Goal: Task Accomplishment & Management: Manage account settings

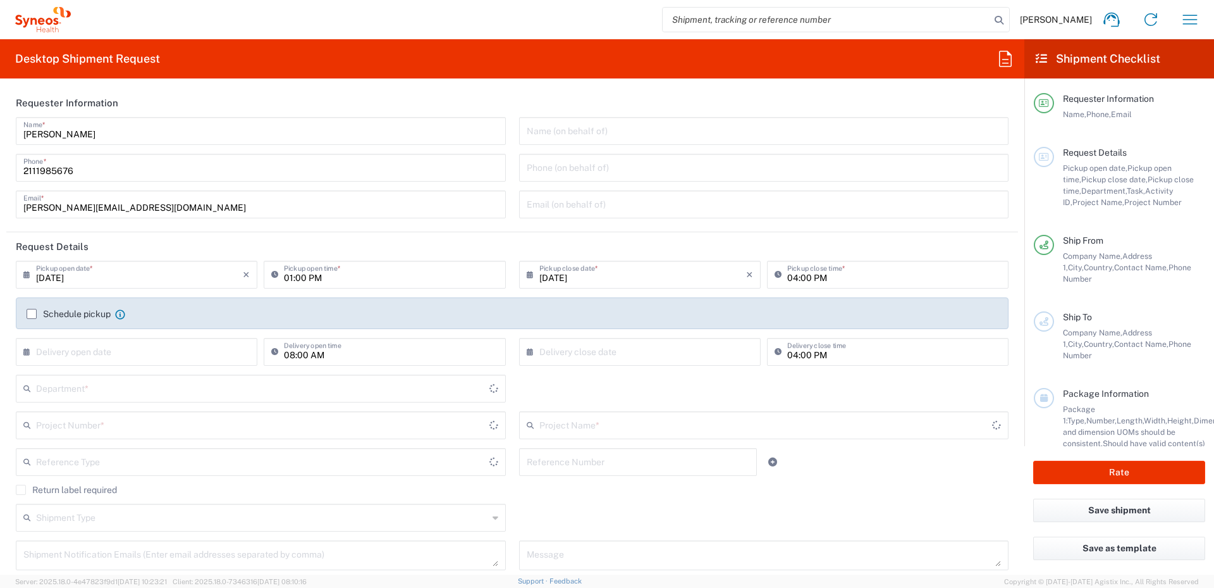
type input "8350"
type input "[GEOGRAPHIC_DATA]"
type input "Syneos Health Hellas Single Me"
click at [1188, 20] on icon "button" at bounding box center [1190, 19] width 20 height 20
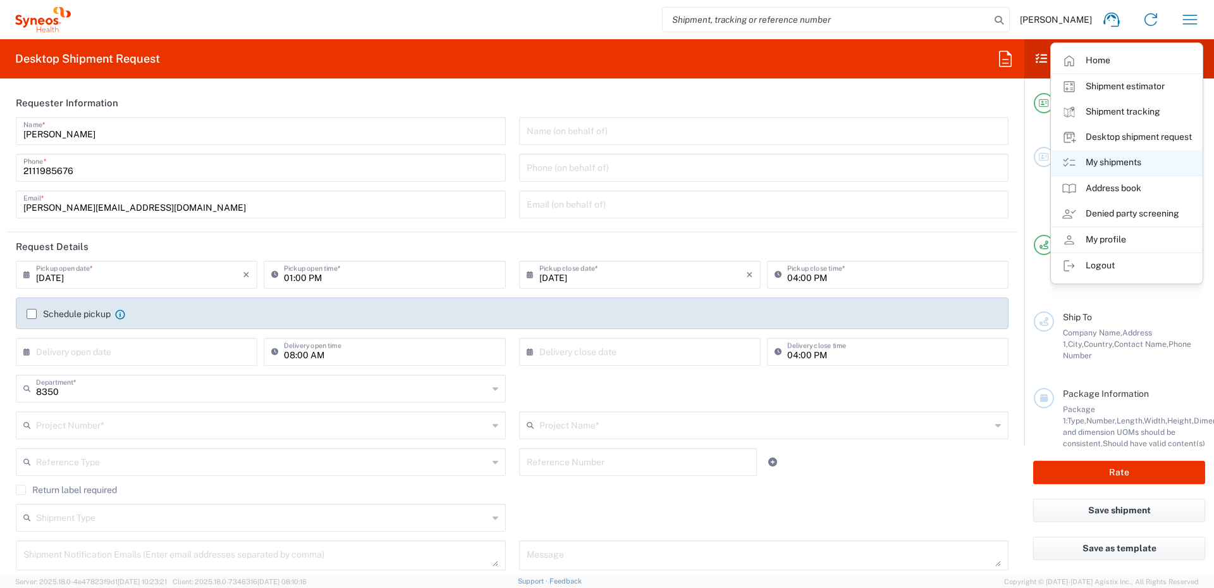
click at [1112, 159] on link "My shipments" at bounding box center [1127, 162] width 151 height 25
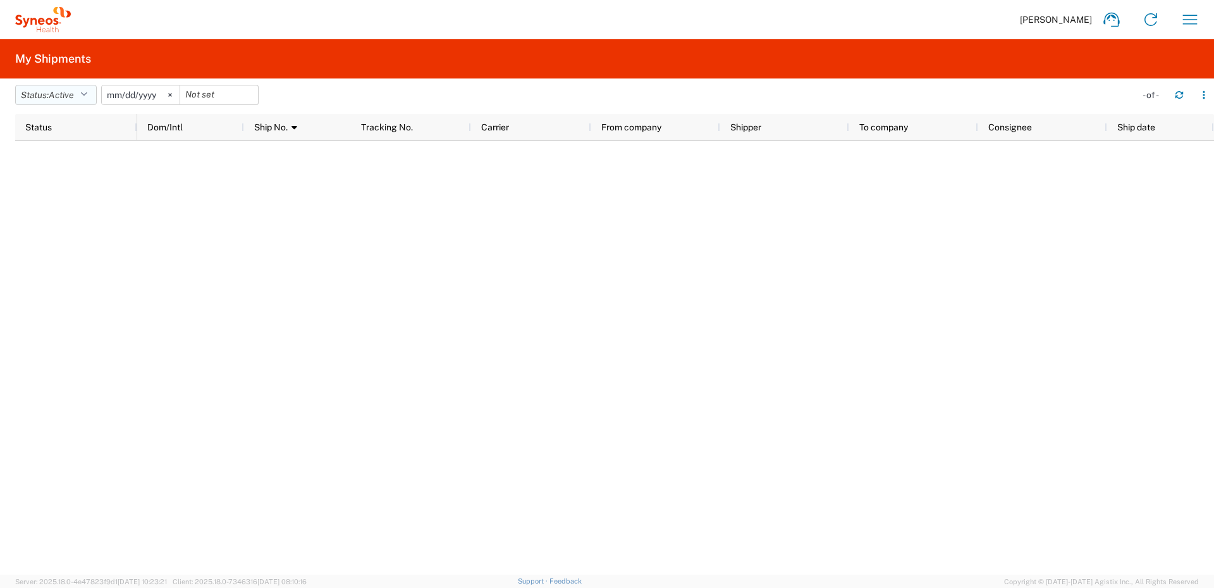
click at [84, 92] on icon "button" at bounding box center [83, 94] width 7 height 9
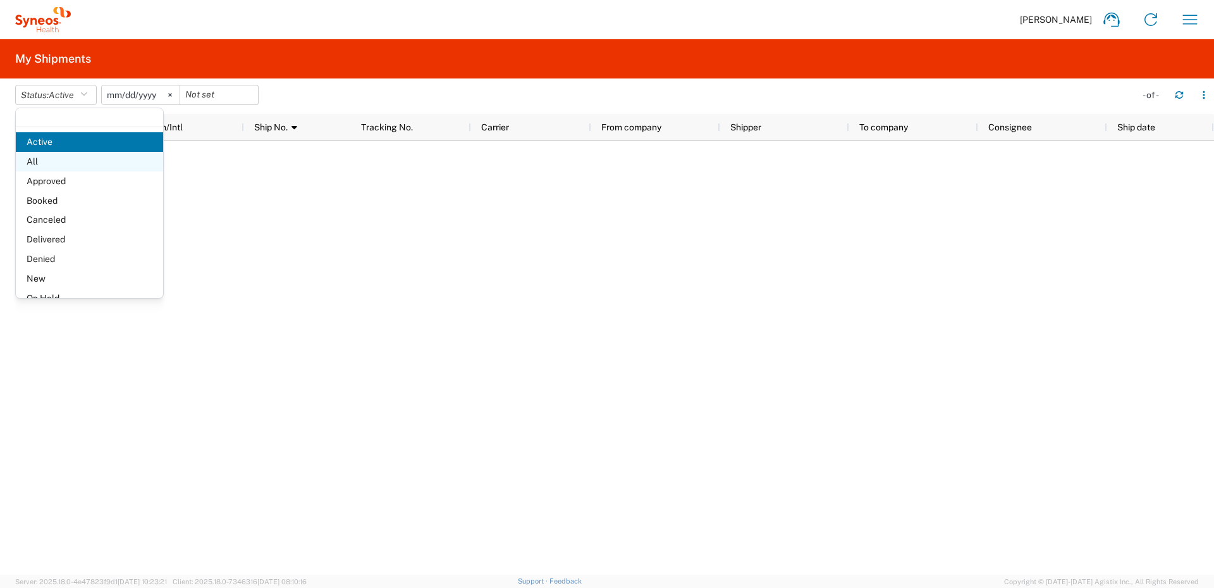
click at [61, 158] on span "All" at bounding box center [89, 162] width 147 height 20
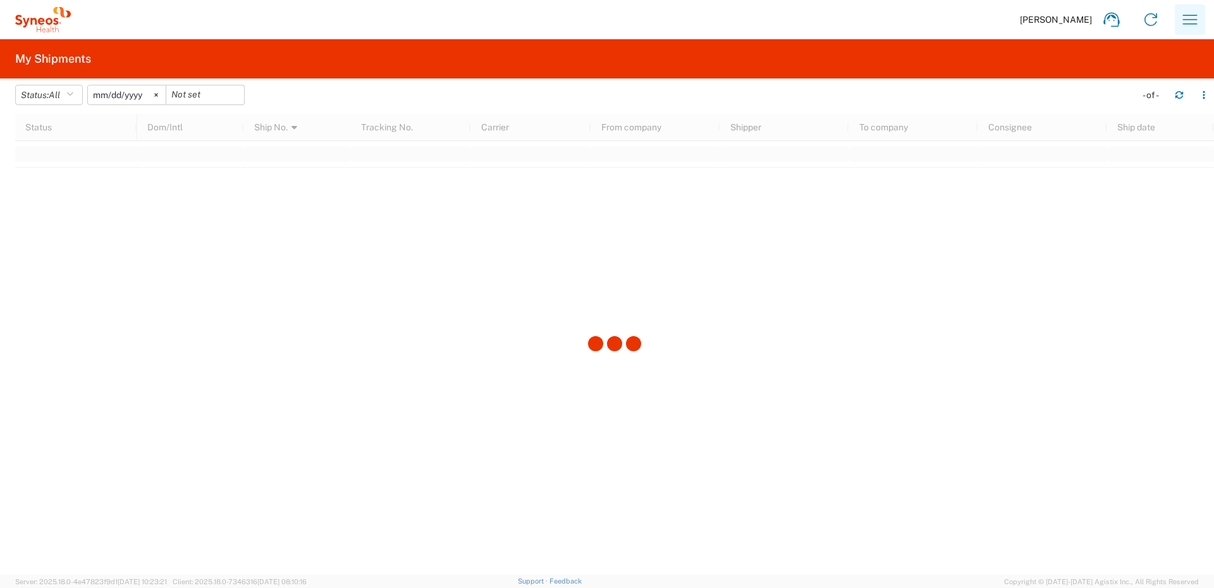
click at [1190, 20] on icon "button" at bounding box center [1190, 19] width 20 height 20
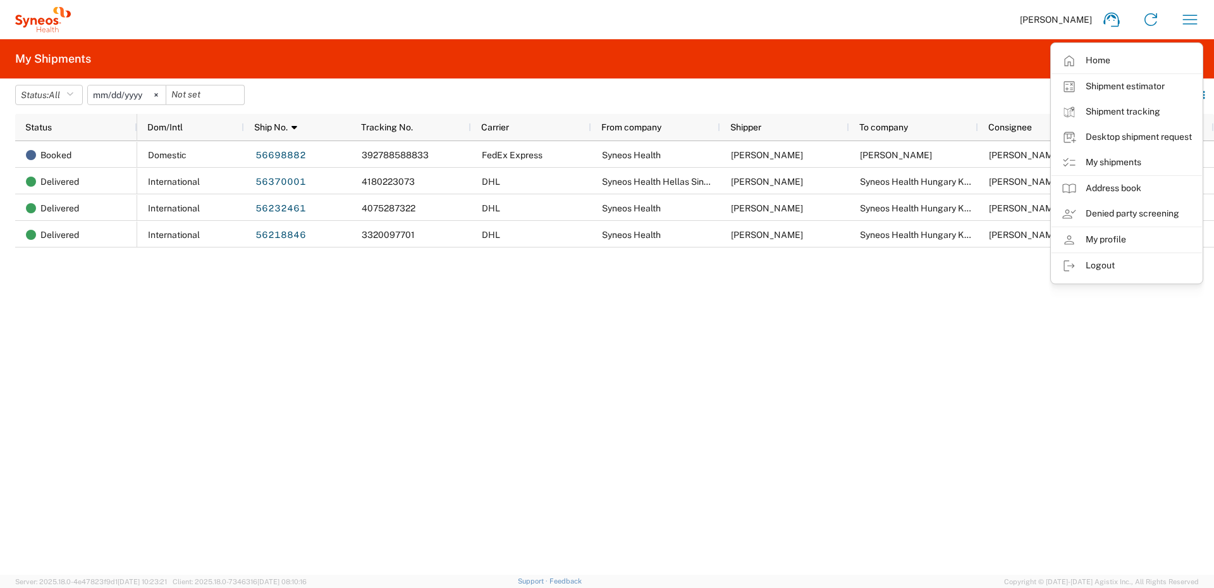
click at [577, 435] on div "Domestic 56698882 392788588833 FedEx Express Syneos Health [PERSON_NAME] [PERSO…" at bounding box center [675, 357] width 1077 height 433
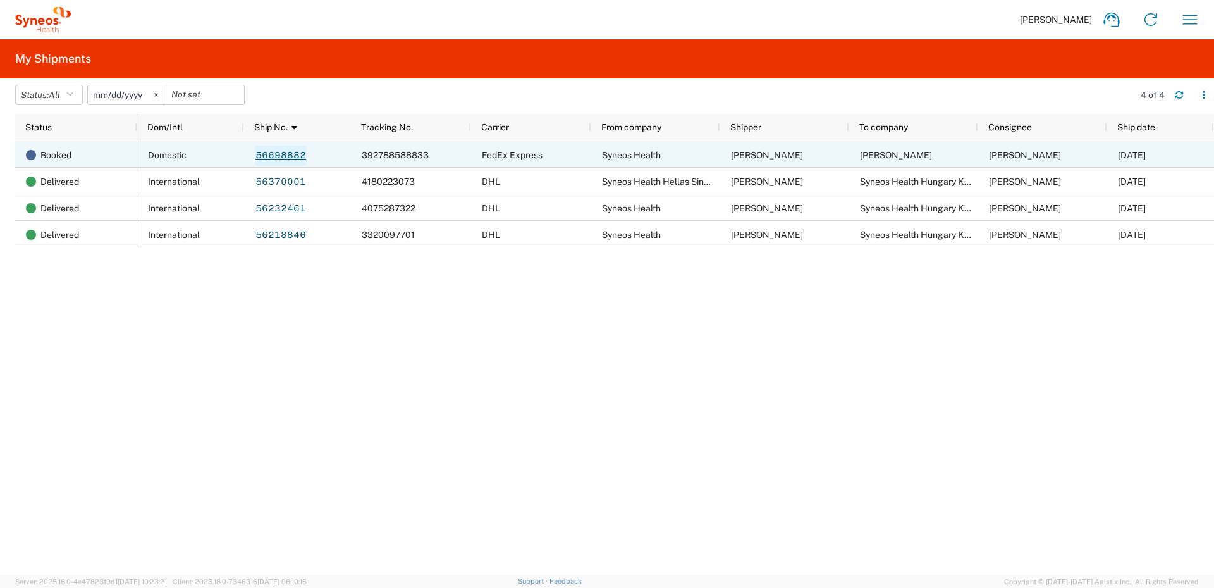
click at [281, 152] on link "56698882" at bounding box center [281, 155] width 52 height 20
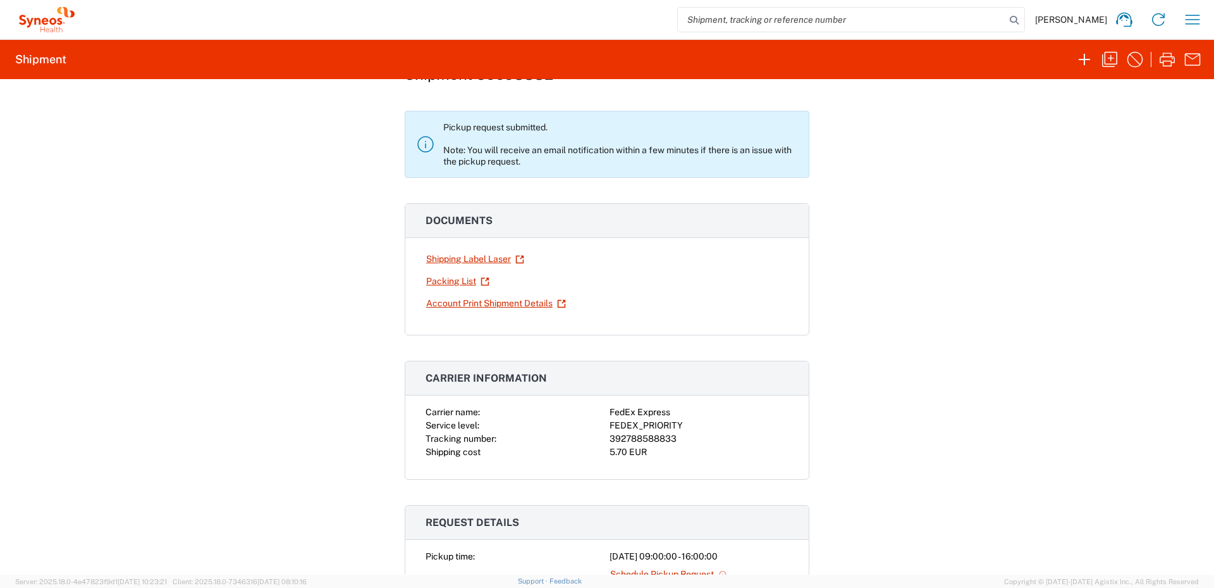
scroll to position [316, 0]
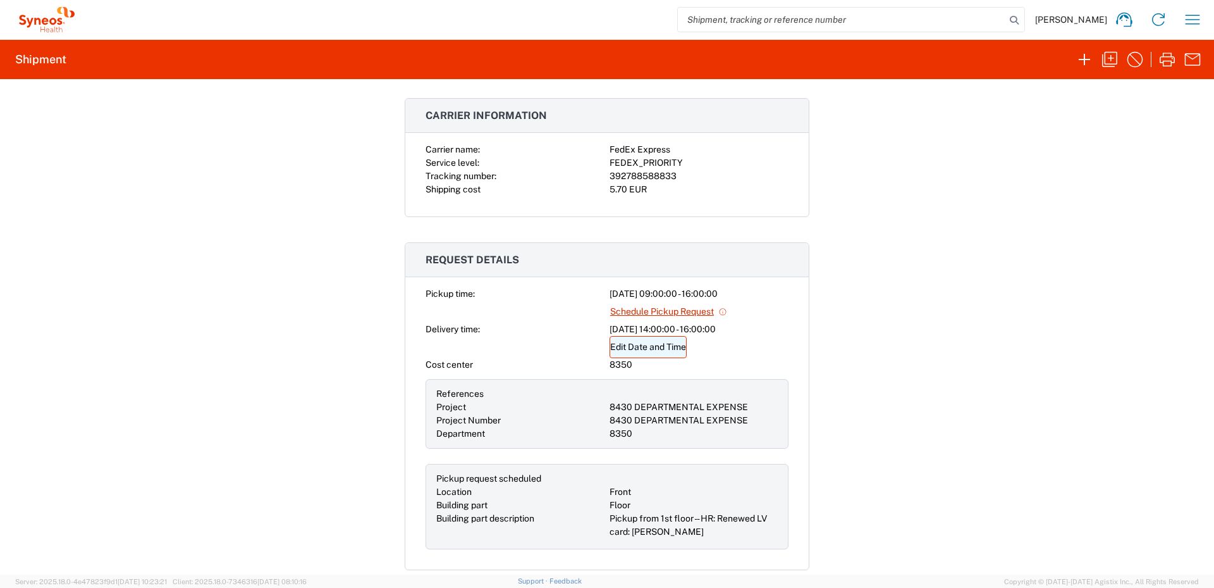
click at [641, 346] on link "Edit Date and Time" at bounding box center [648, 347] width 77 height 22
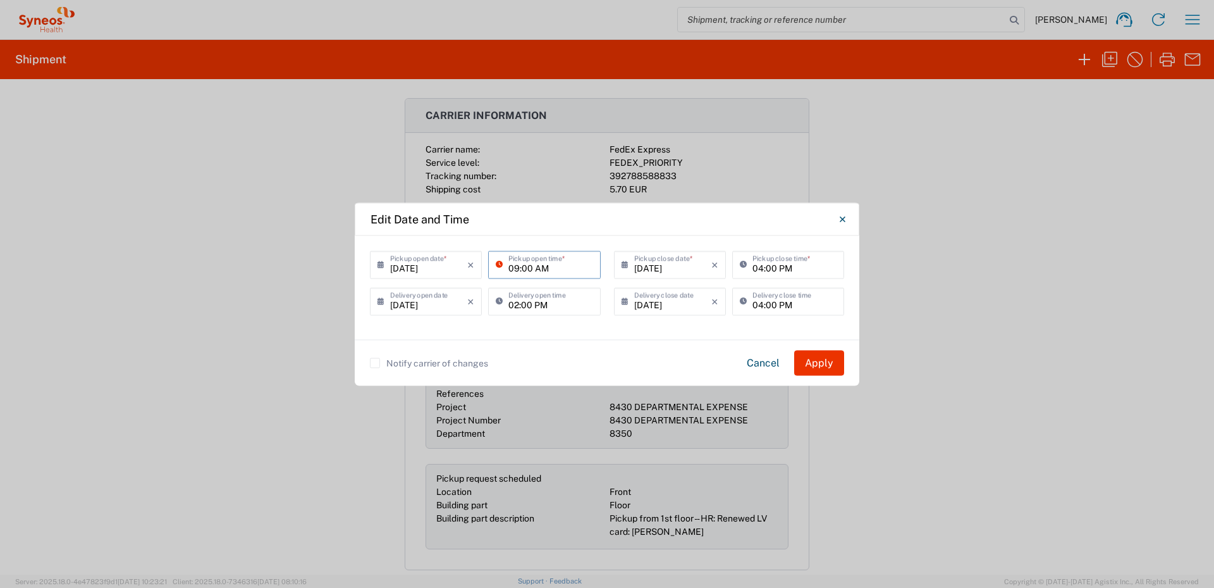
click at [548, 265] on input "09:00 AM" at bounding box center [550, 263] width 84 height 22
drag, startPoint x: 536, startPoint y: 267, endPoint x: 550, endPoint y: 268, distance: 13.9
click at [550, 268] on input "02:00 AM" at bounding box center [550, 263] width 84 height 22
type input "02:00 PM"
click at [762, 269] on input "04:00 PM" at bounding box center [795, 263] width 84 height 22
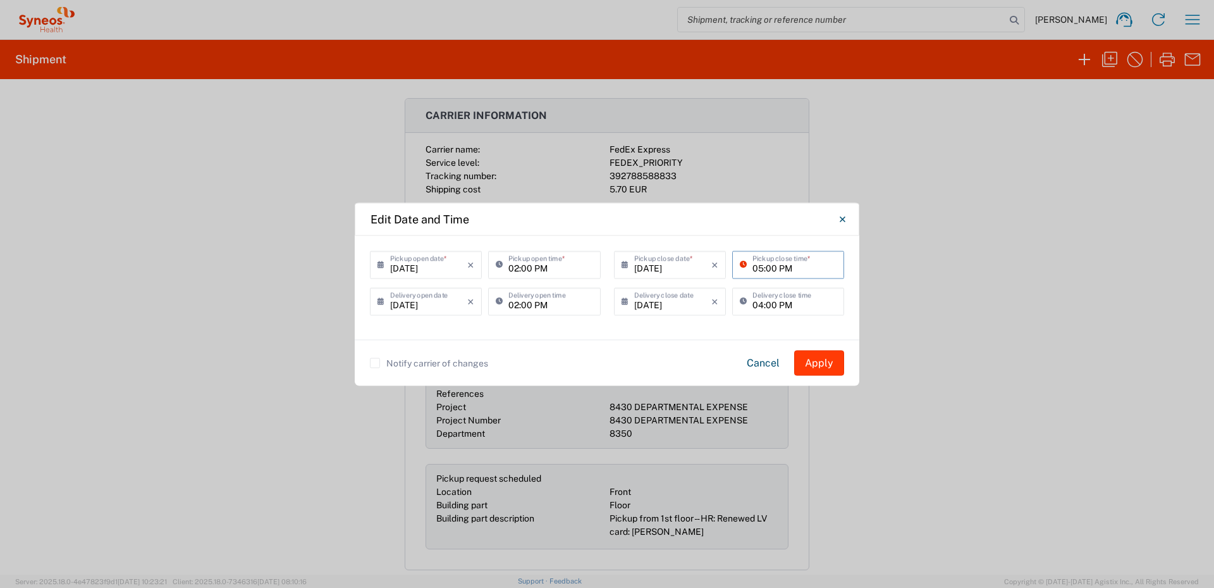
type input "05:00 PM"
click at [818, 363] on button "Apply" at bounding box center [819, 362] width 50 height 25
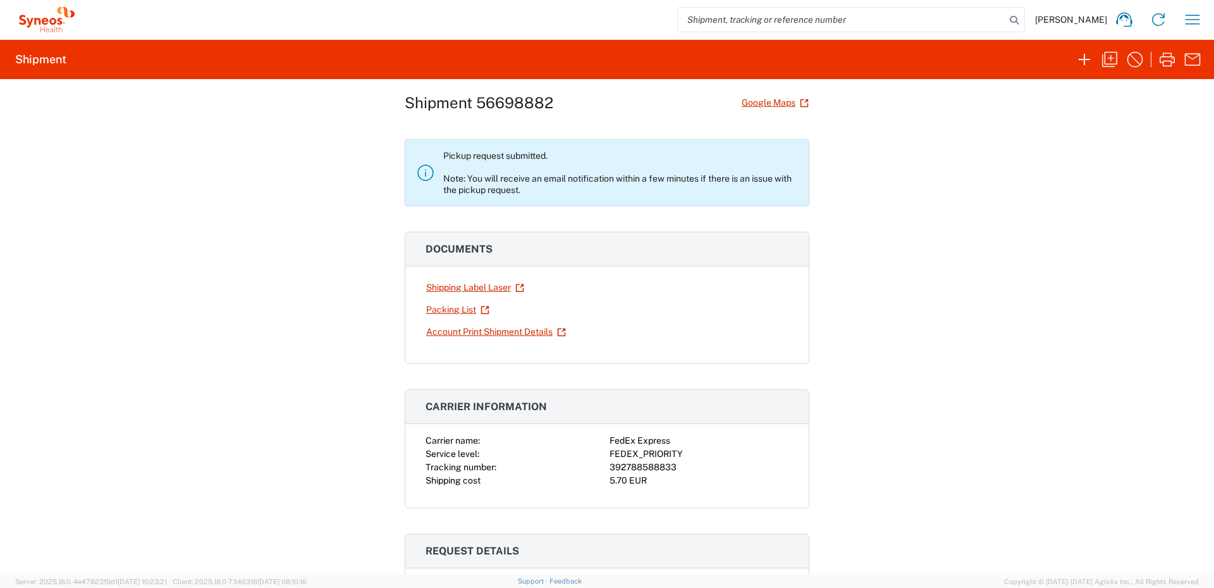
scroll to position [0, 0]
